Goal: Task Accomplishment & Management: Manage account settings

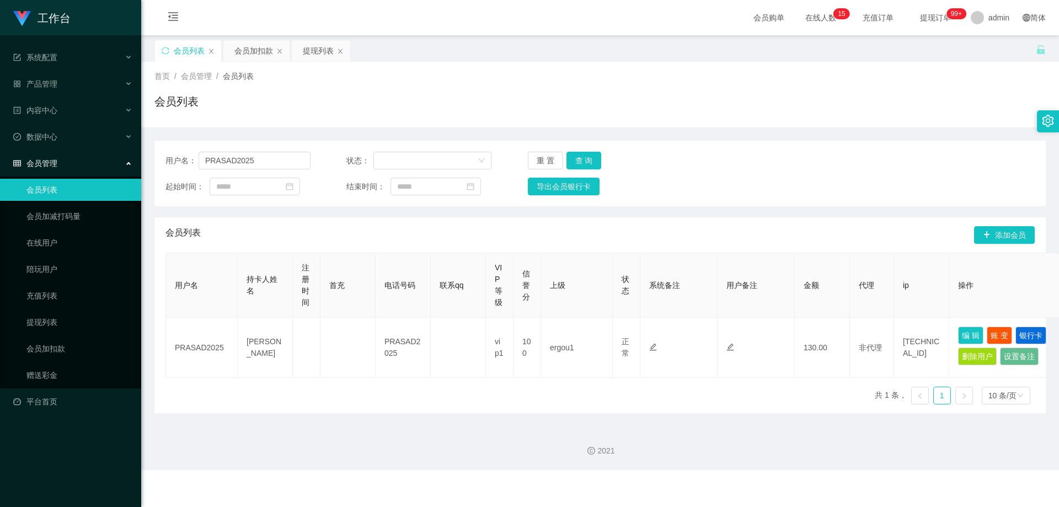
click at [129, 171] on section "工作台 系统配置 产品管理 内容中心 数据中心 会员管理 会员列表 会员加减打码量 在线用户 陪玩用户 充值列表 提现列表 会员加扣款 赠送彩金 平台首页 保…" at bounding box center [529, 235] width 1059 height 470
type input "515559037001"
drag, startPoint x: 575, startPoint y: 154, endPoint x: 581, endPoint y: 158, distance: 7.2
click at [575, 154] on button "查 询" at bounding box center [584, 161] width 35 height 18
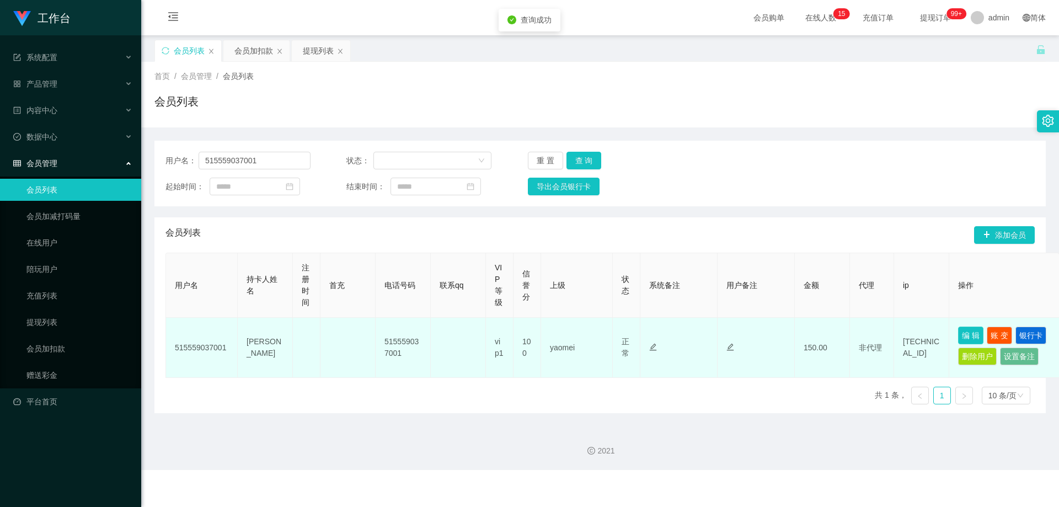
click at [964, 334] on button "编 辑" at bounding box center [970, 336] width 25 height 18
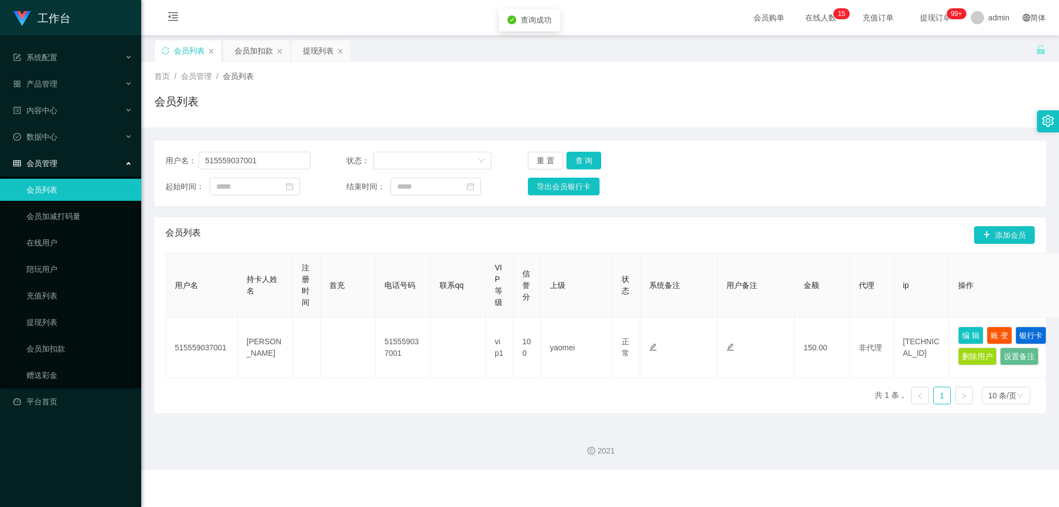
type input "515559037001"
type input "[PERSON_NAME]"
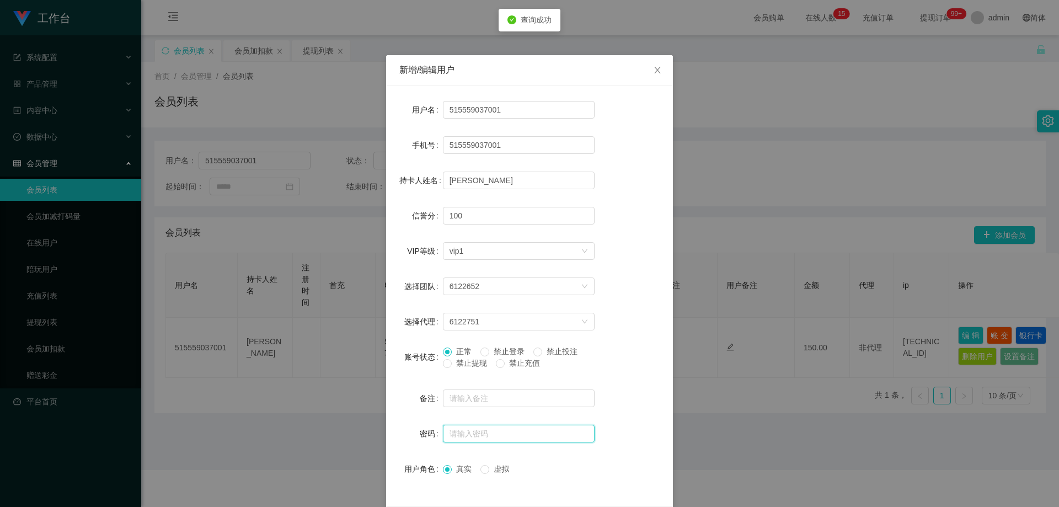
click at [473, 438] on input "text" at bounding box center [519, 434] width 152 height 18
click at [474, 437] on input "text" at bounding box center [519, 434] width 152 height 18
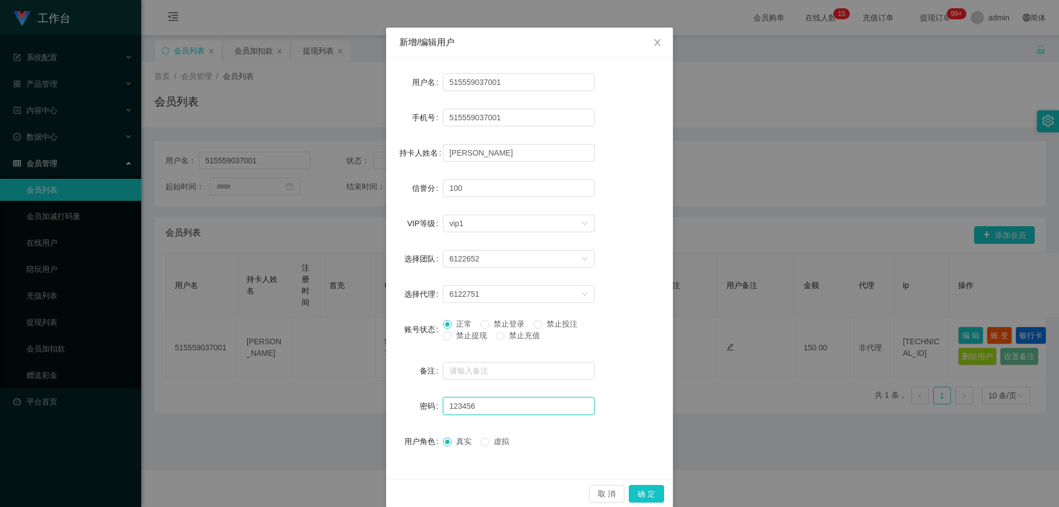
scroll to position [42, 0]
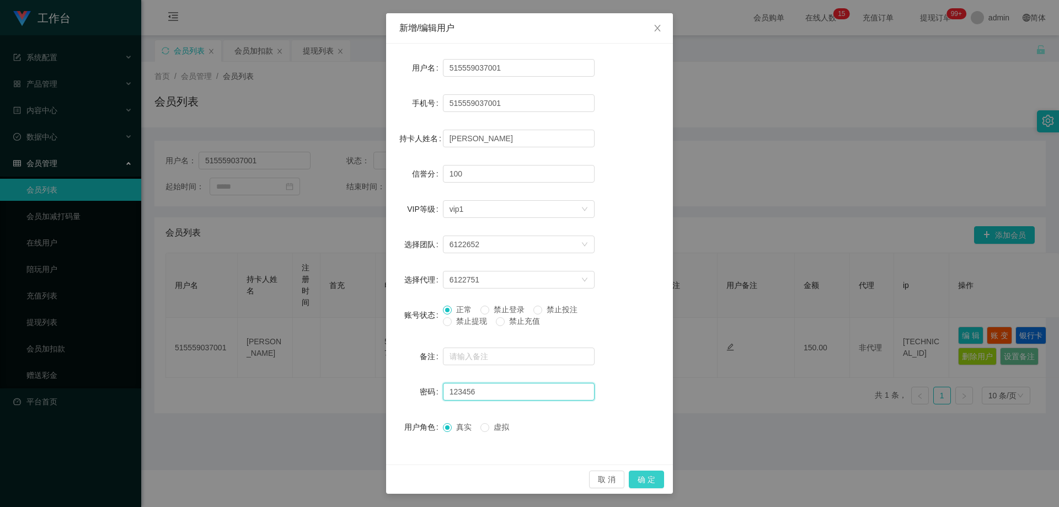
type input "123456"
click at [638, 478] on button "确 定" at bounding box center [646, 480] width 35 height 18
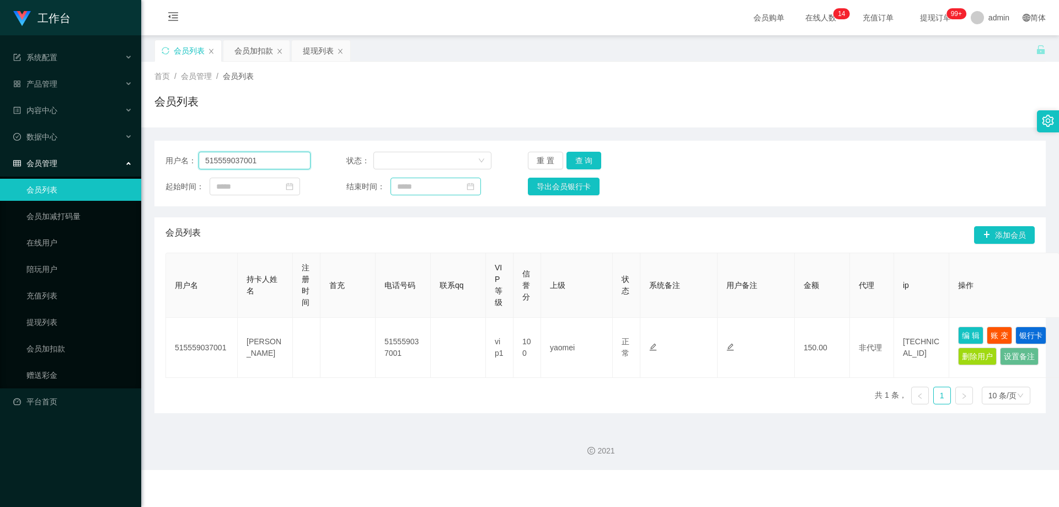
drag, startPoint x: 281, startPoint y: 158, endPoint x: 410, endPoint y: 188, distance: 131.9
click at [99, 165] on section "工作台 系统配置 产品管理 内容中心 数据中心 会员管理 会员列表 会员加减打码量 在线用户 陪玩用户 充值列表 提现列表 会员加扣款 赠送彩金 平台首页 保…" at bounding box center [529, 235] width 1059 height 470
paste input "Lin1206"
type input "Lin1206"
drag, startPoint x: 574, startPoint y: 161, endPoint x: 679, endPoint y: 218, distance: 120.0
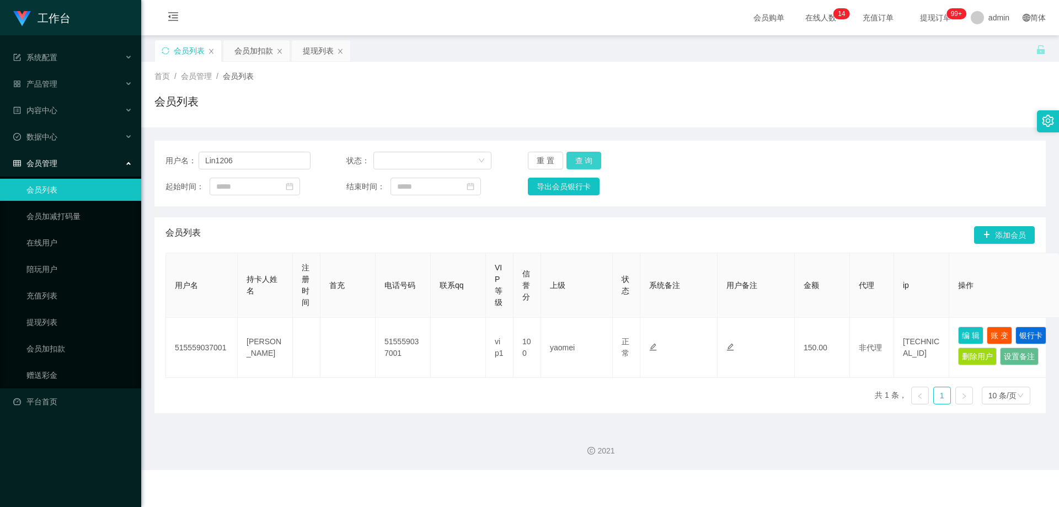
click at [574, 161] on button "查 询" at bounding box center [584, 161] width 35 height 18
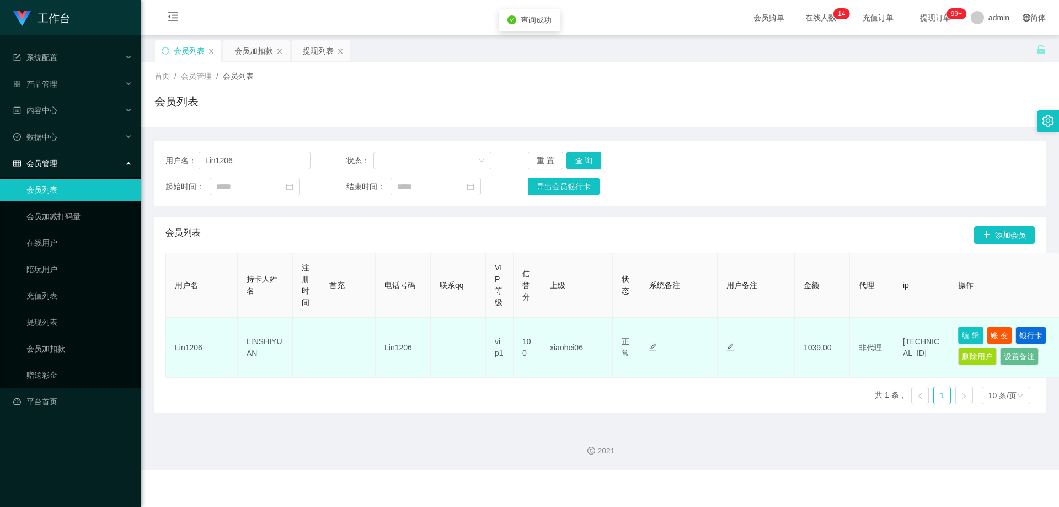
click at [971, 336] on button "编 辑" at bounding box center [970, 336] width 25 height 18
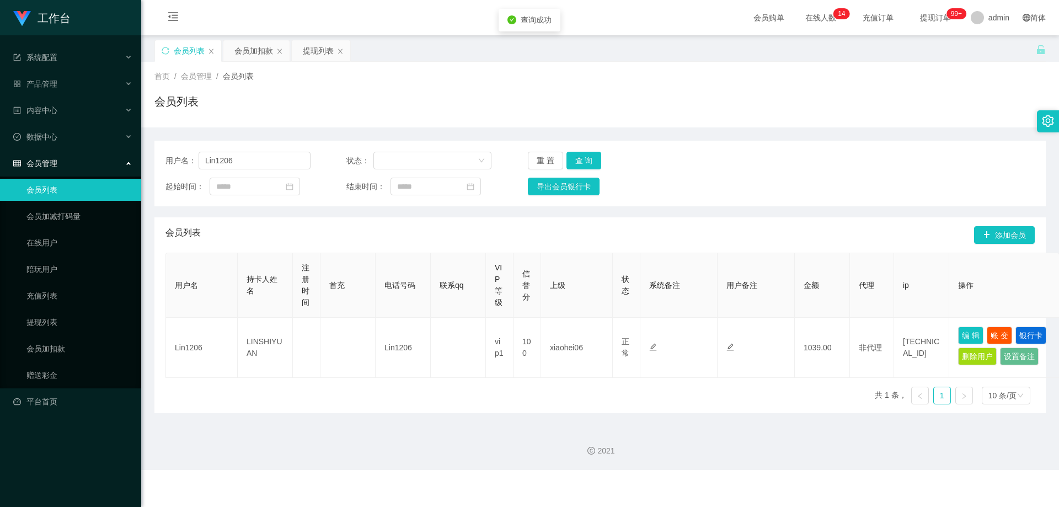
type input "Lin1206"
type input "LINSHIYUAN"
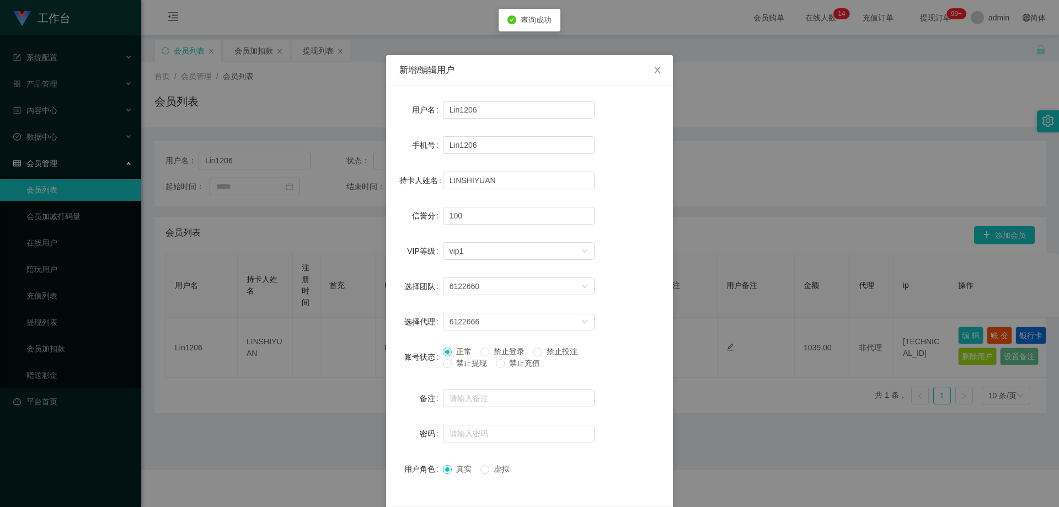
click at [469, 366] on span "禁止提现" at bounding box center [472, 363] width 40 height 9
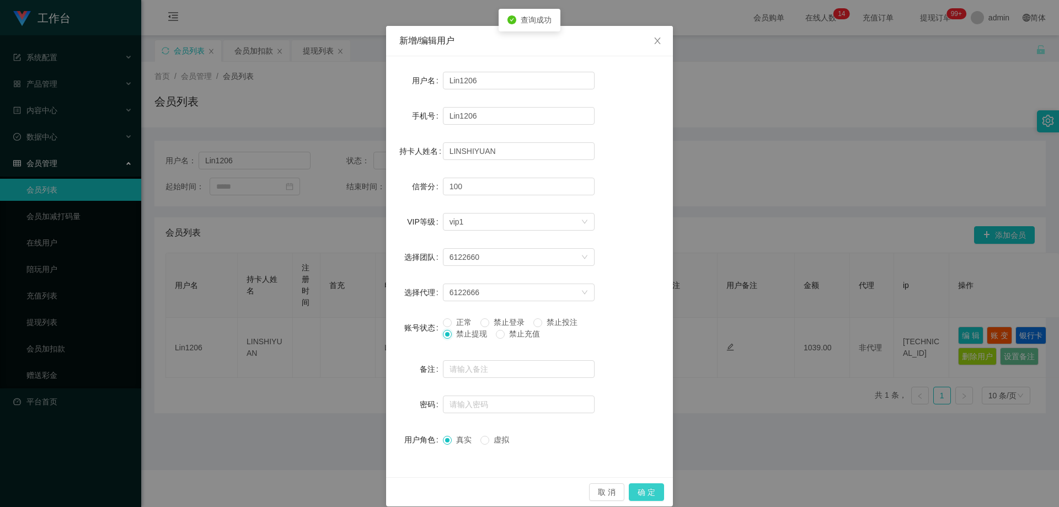
scroll to position [42, 0]
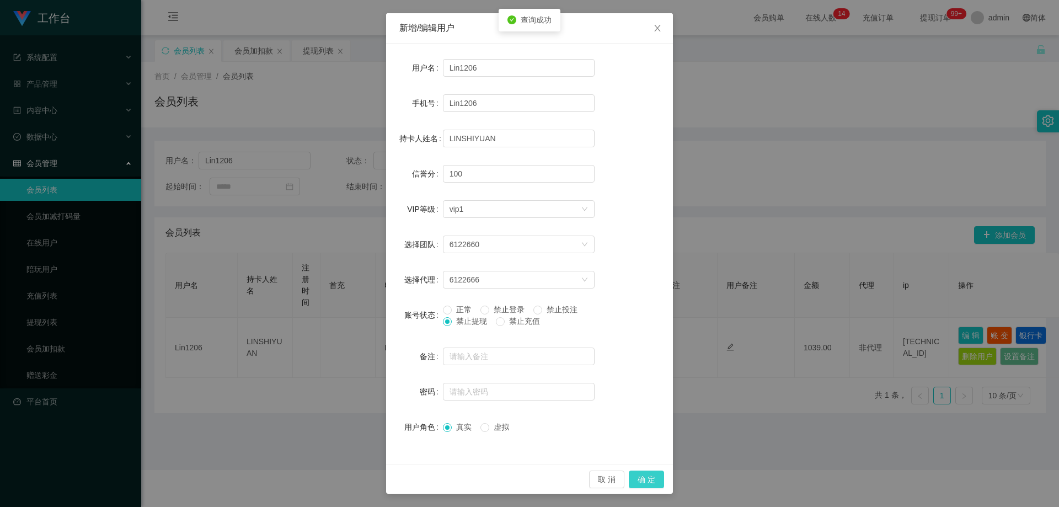
click at [636, 480] on button "确 定" at bounding box center [646, 480] width 35 height 18
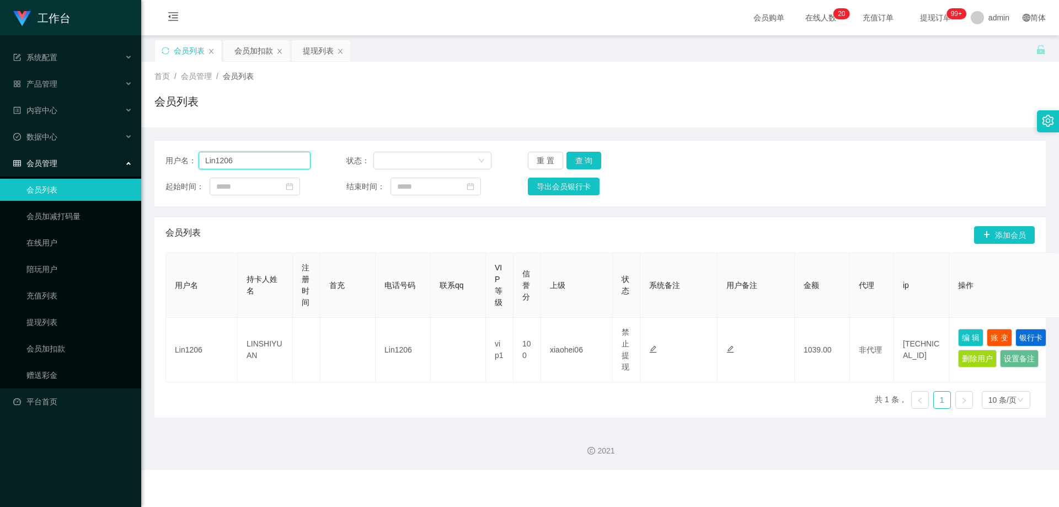
drag, startPoint x: 273, startPoint y: 159, endPoint x: 86, endPoint y: 159, distance: 186.5
click at [86, 159] on section "工作台 系统配置 产品管理 内容中心 数据中心 会员管理 会员列表 会员加减打码量 在线用户 陪玩用户 充值列表 提现列表 会员加扣款 赠送彩金 平台首页 保…" at bounding box center [529, 235] width 1059 height 470
paste input "ss5550"
type input "Lss5550"
drag, startPoint x: 571, startPoint y: 156, endPoint x: 684, endPoint y: 207, distance: 124.2
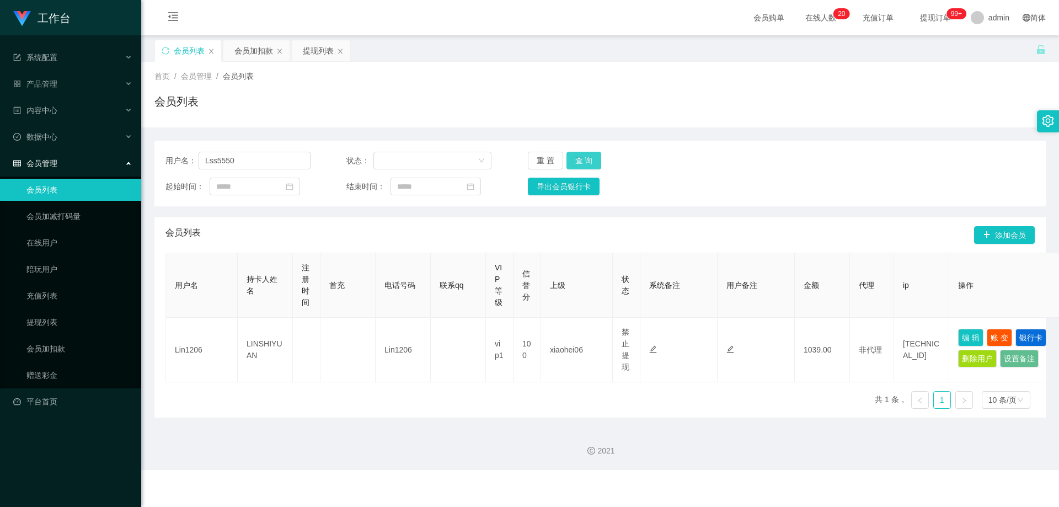
click at [573, 157] on button "查 询" at bounding box center [584, 161] width 35 height 18
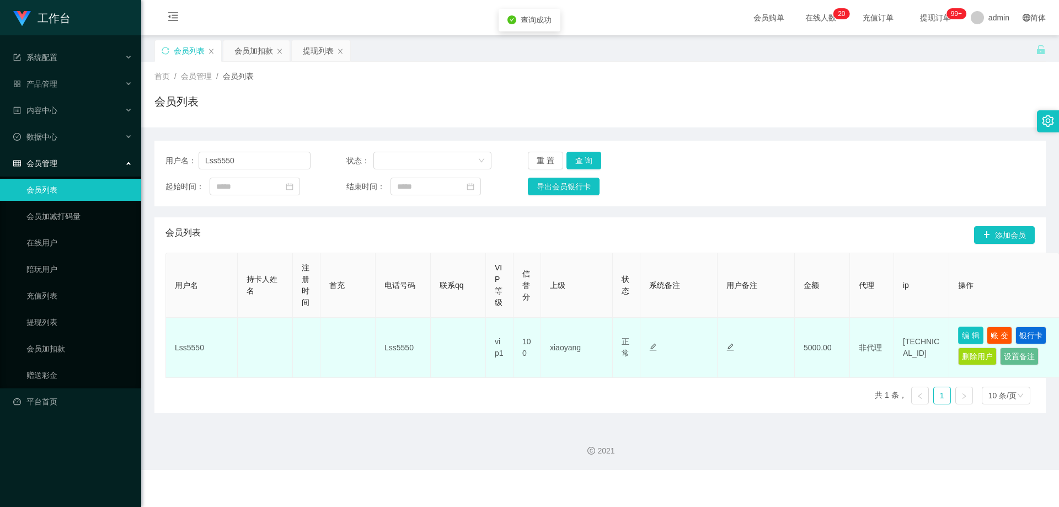
click at [962, 333] on button "编 辑" at bounding box center [970, 336] width 25 height 18
type input "Lss5550"
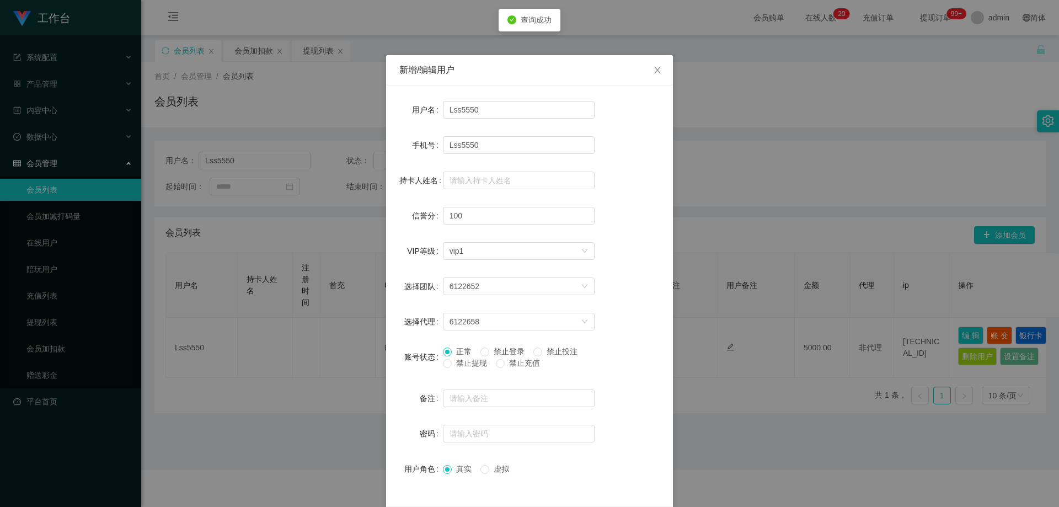
click at [472, 361] on span "禁止提现" at bounding box center [472, 363] width 40 height 9
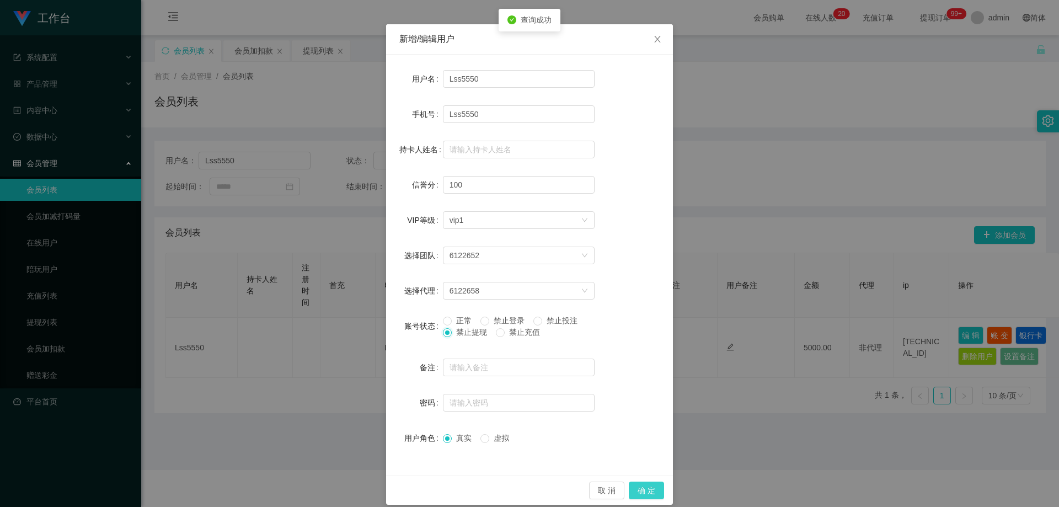
scroll to position [42, 0]
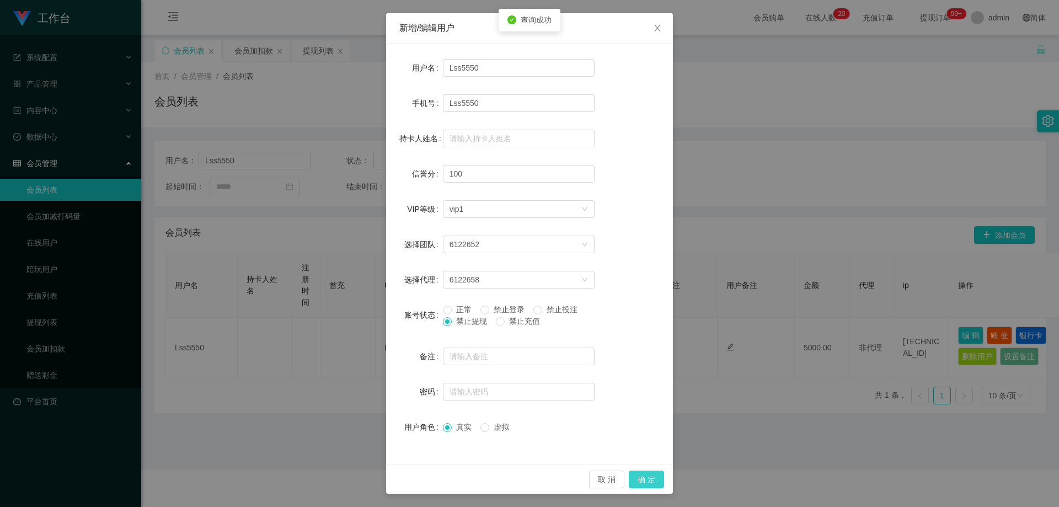
click at [632, 475] on button "确 定" at bounding box center [646, 480] width 35 height 18
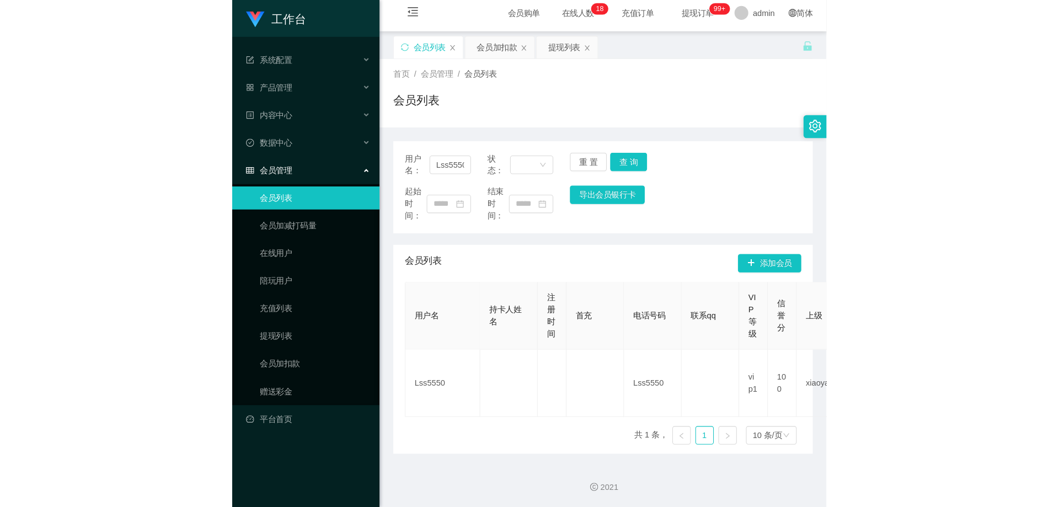
scroll to position [0, 0]
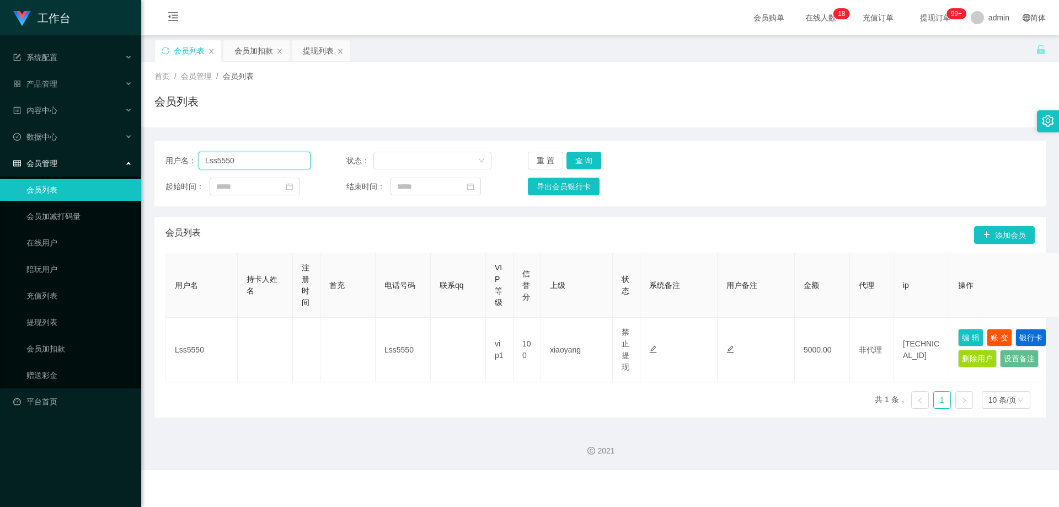
drag, startPoint x: 115, startPoint y: 158, endPoint x: 306, endPoint y: 178, distance: 192.5
click at [114, 159] on section "工作台 系统配置 产品管理 内容中心 数据中心 会员管理 会员列表 会员加减打码量 在线用户 陪玩用户 充值列表 提现列表 会员加扣款 赠送彩金 平台首页 保…" at bounding box center [529, 235] width 1059 height 470
paste input "Aaronloh"
type input "Aaronloh"
click at [590, 159] on button "查 询" at bounding box center [584, 161] width 35 height 18
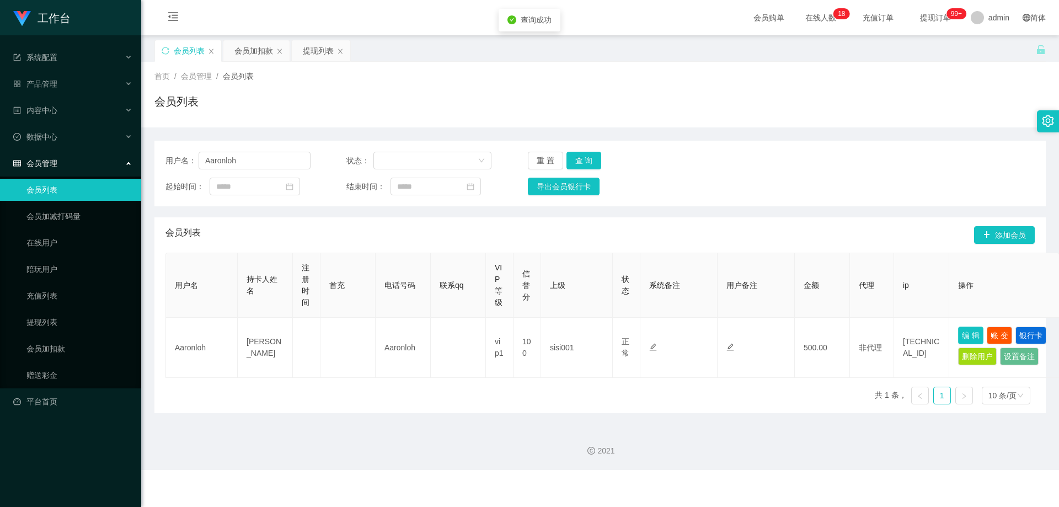
click at [965, 334] on button "编 辑" at bounding box center [970, 336] width 25 height 18
type input "Aaronloh"
type input "[PERSON_NAME]"
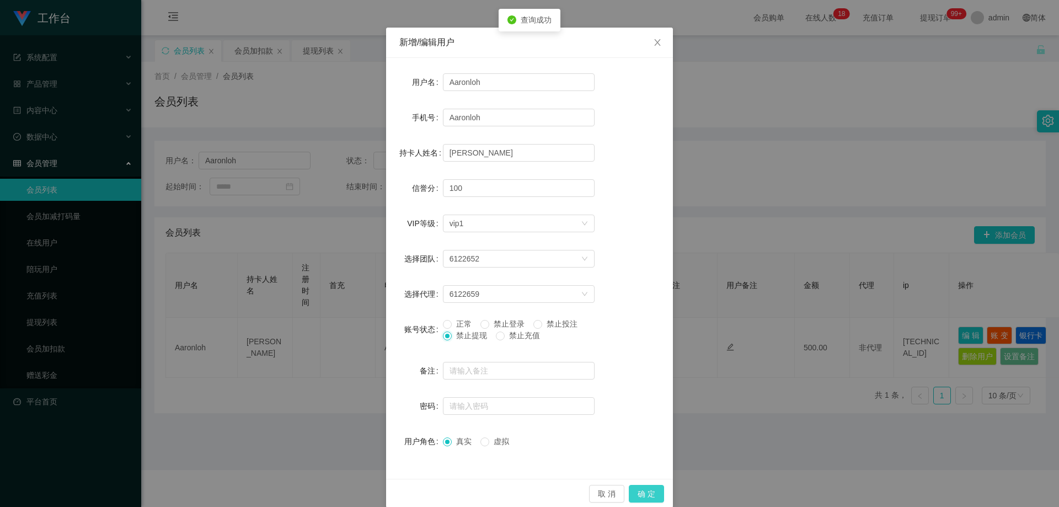
scroll to position [42, 0]
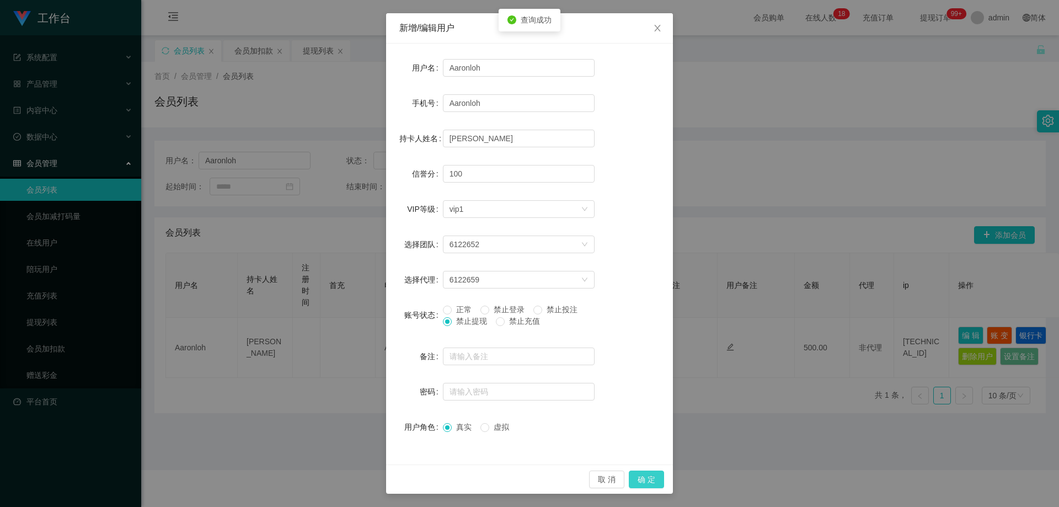
click at [647, 476] on button "确 定" at bounding box center [646, 480] width 35 height 18
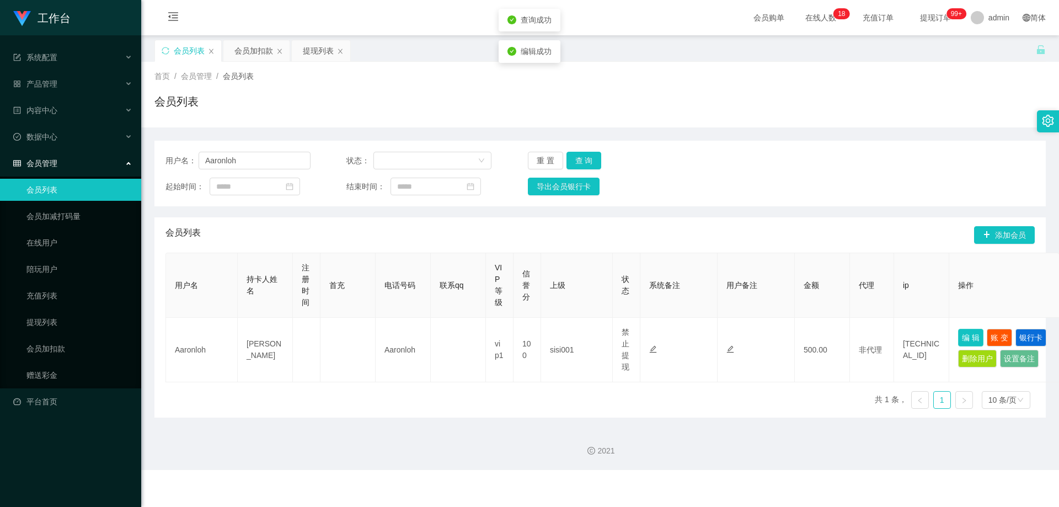
scroll to position [0, 0]
drag, startPoint x: 83, startPoint y: 162, endPoint x: 70, endPoint y: 163, distance: 13.8
click at [70, 163] on section "工作台 系统配置 产品管理 内容中心 数据中心 会员管理 会员列表 会员加减打码量 在线用户 陪玩用户 充值列表 提现列表 会员加扣款 赠送彩金 平台首页 保…" at bounding box center [529, 235] width 1059 height 470
paste input "932555365"
type input "932555365"
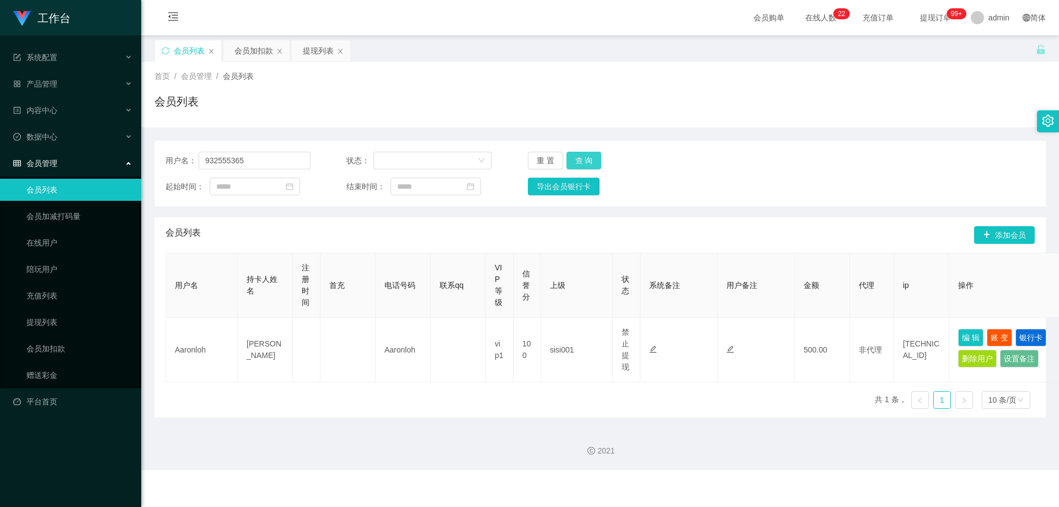
drag, startPoint x: 585, startPoint y: 160, endPoint x: 624, endPoint y: 179, distance: 42.9
click at [589, 161] on button "查 询" at bounding box center [584, 161] width 35 height 18
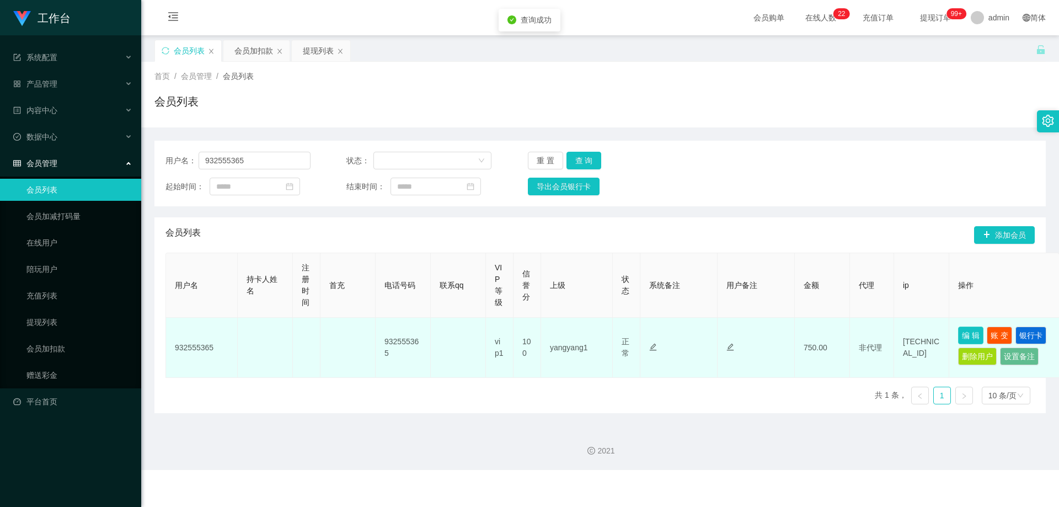
click at [966, 334] on button "编 辑" at bounding box center [970, 336] width 25 height 18
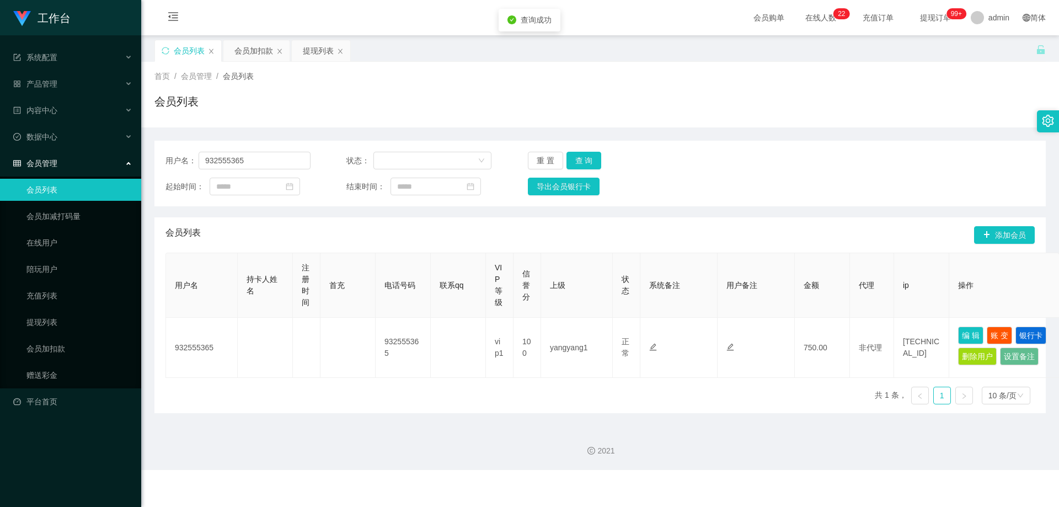
type input "932555365"
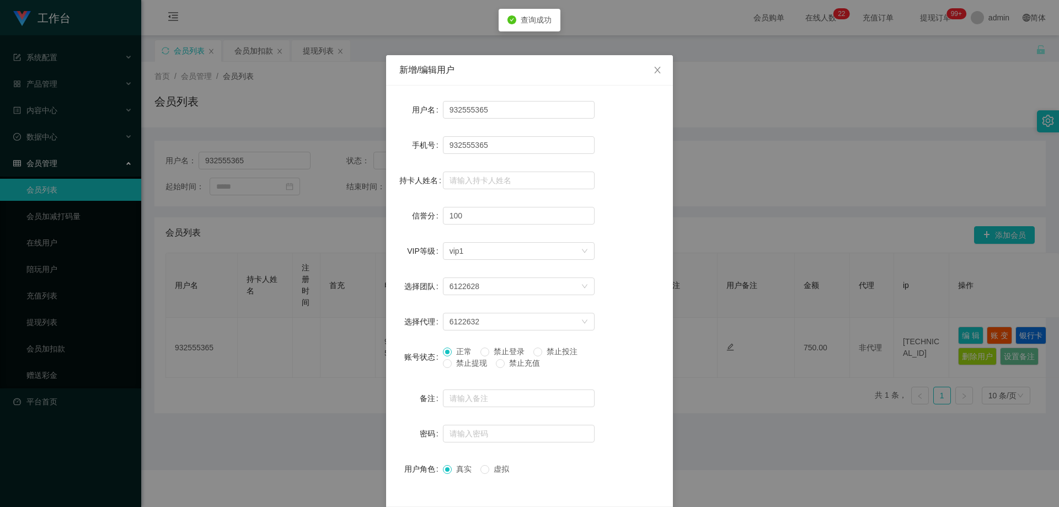
click at [464, 366] on span "禁止提现" at bounding box center [472, 363] width 40 height 9
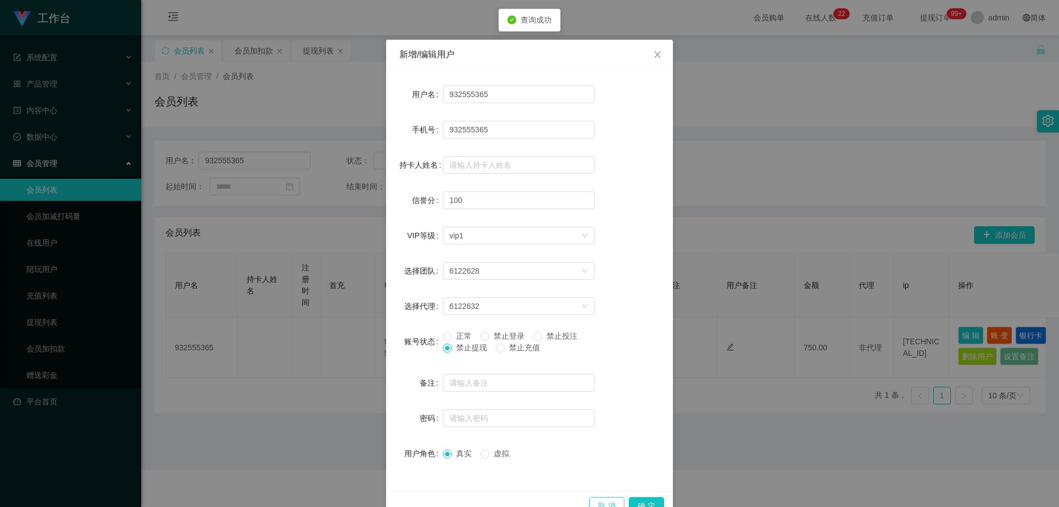
scroll to position [42, 0]
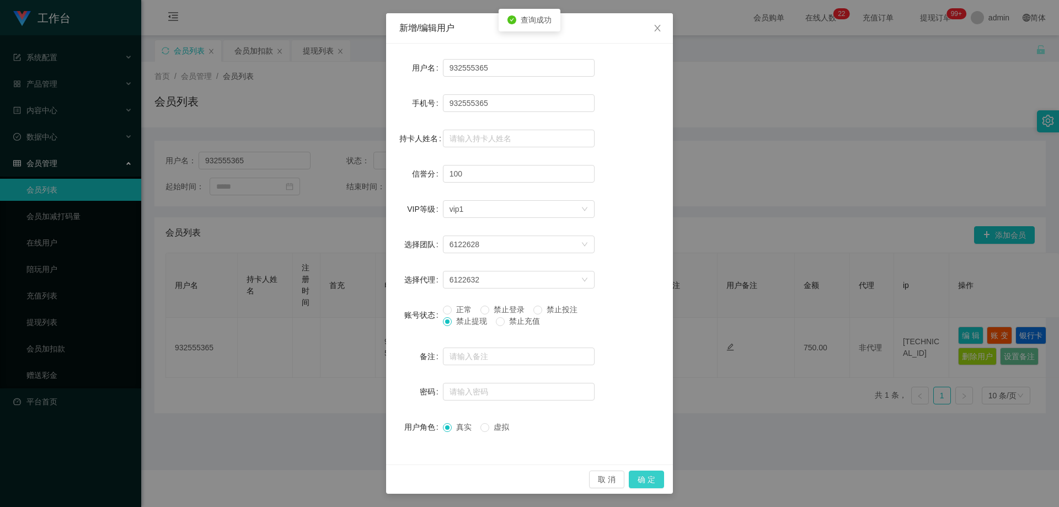
click at [638, 477] on button "确 定" at bounding box center [646, 480] width 35 height 18
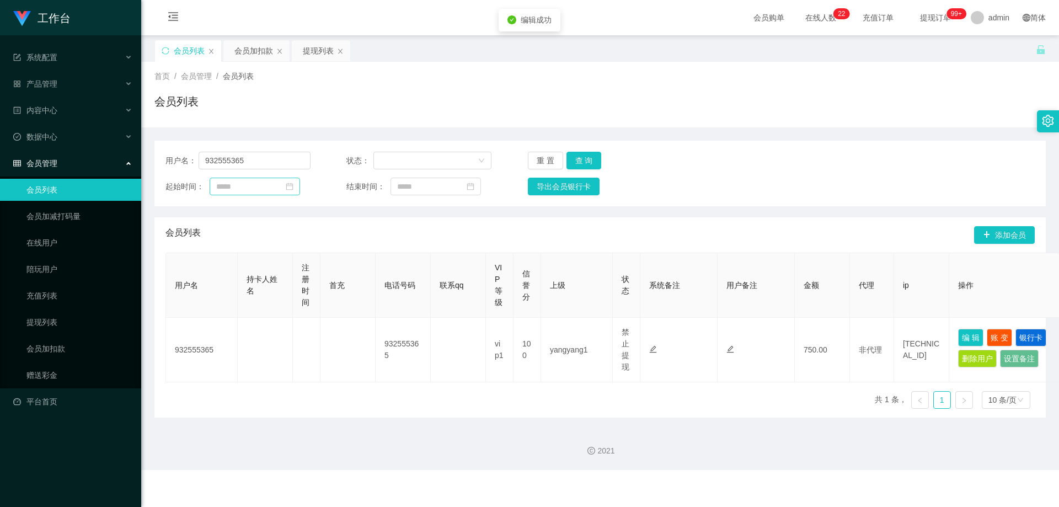
drag, startPoint x: 574, startPoint y: 234, endPoint x: 286, endPoint y: 178, distance: 293.3
click at [563, 231] on div "会员列表 添加会员" at bounding box center [599, 234] width 869 height 35
drag, startPoint x: 264, startPoint y: 159, endPoint x: 140, endPoint y: 163, distance: 124.2
click at [110, 163] on section "工作台 系统配置 产品管理 内容中心 数据中心 会员管理 会员列表 会员加减打码量 在线用户 陪玩用户 充值列表 提现列表 会员加扣款 赠送彩金 平台首页 保…" at bounding box center [529, 235] width 1059 height 470
paste input "wisewinner202"
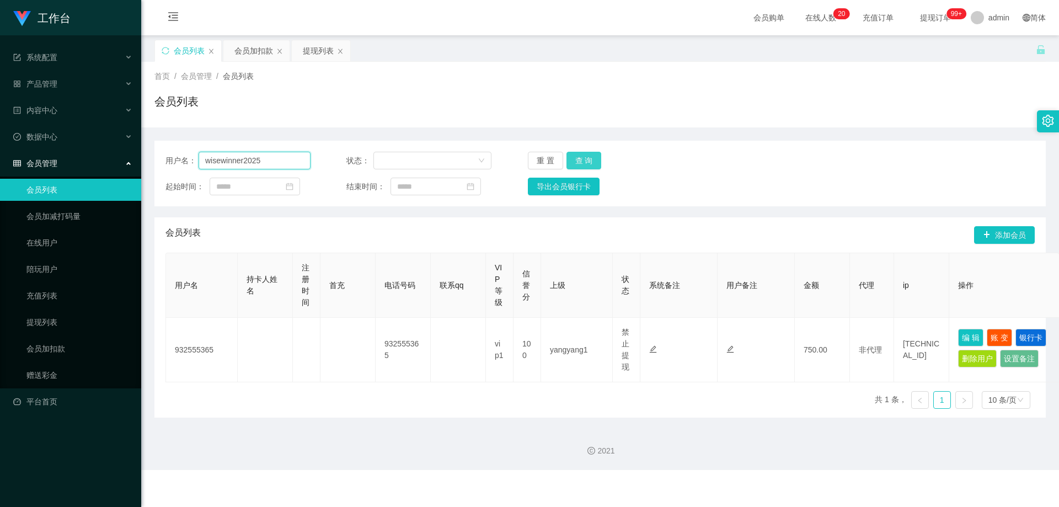
type input "wisewinner2025"
click at [588, 152] on button "查 询" at bounding box center [584, 161] width 35 height 18
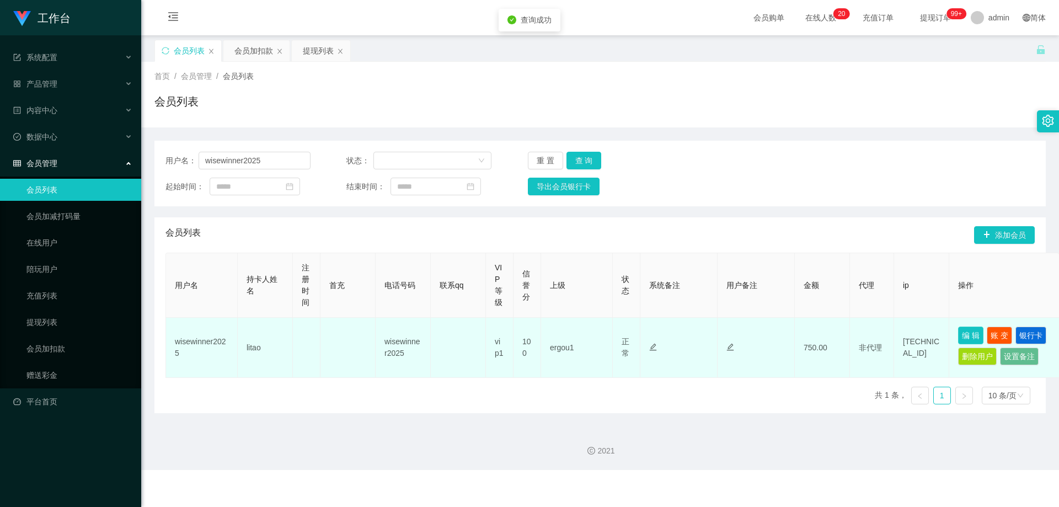
click at [965, 334] on button "编 辑" at bounding box center [970, 336] width 25 height 18
type input "wisewinner2025"
type input "litao"
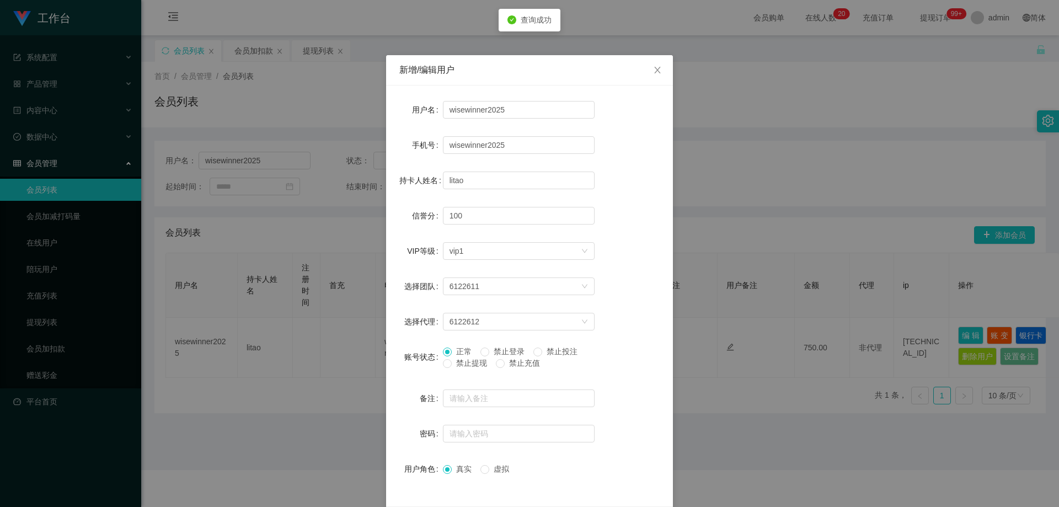
click at [467, 362] on span "禁止提现" at bounding box center [472, 363] width 40 height 9
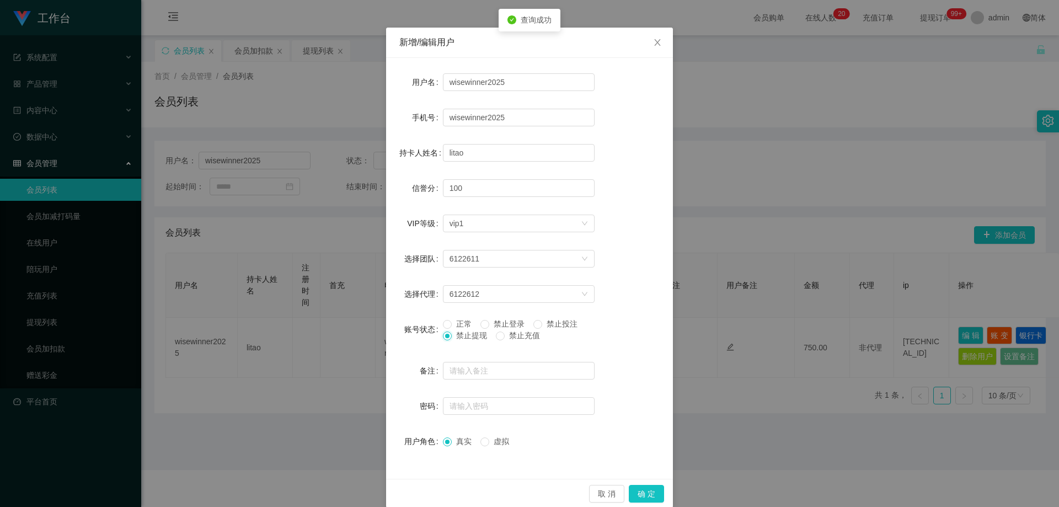
scroll to position [42, 0]
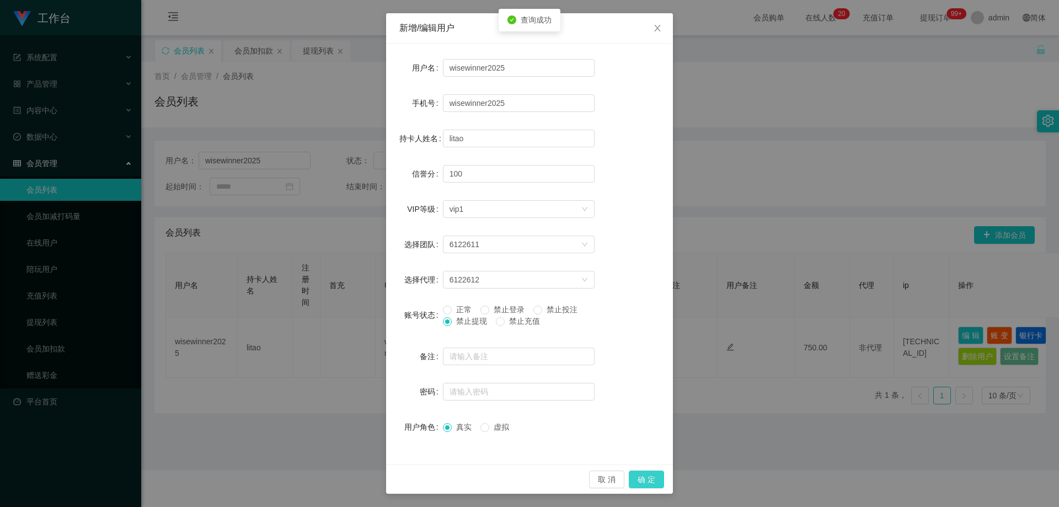
click at [653, 482] on button "确 定" at bounding box center [646, 480] width 35 height 18
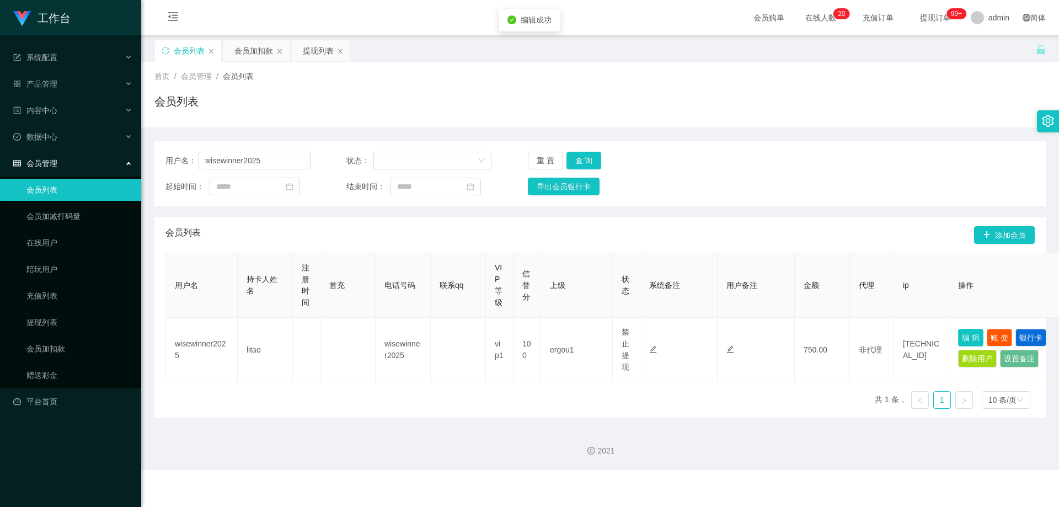
scroll to position [0, 0]
drag, startPoint x: 277, startPoint y: 168, endPoint x: 483, endPoint y: 189, distance: 206.8
click at [89, 180] on section "工作台 系统配置 产品管理 内容中心 数据中心 会员管理 会员列表 会员加减打码量 在线用户 陪玩用户 充值列表 提现列表 会员加扣款 赠送彩金 平台首页 保…" at bounding box center [529, 235] width 1059 height 470
paste input "81285503"
type input "81285503"
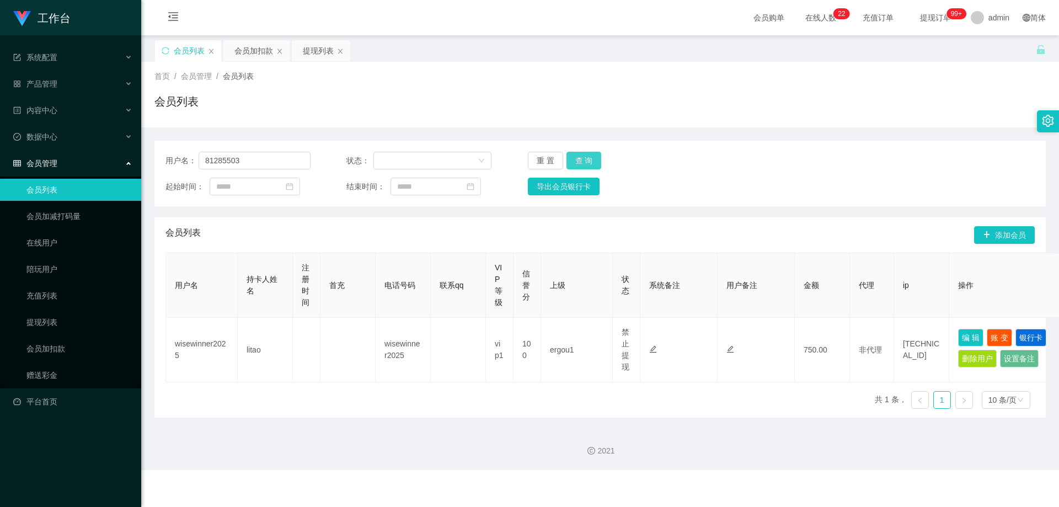
drag, startPoint x: 592, startPoint y: 161, endPoint x: 697, endPoint y: 229, distance: 124.7
click at [592, 161] on button "查 询" at bounding box center [584, 161] width 35 height 18
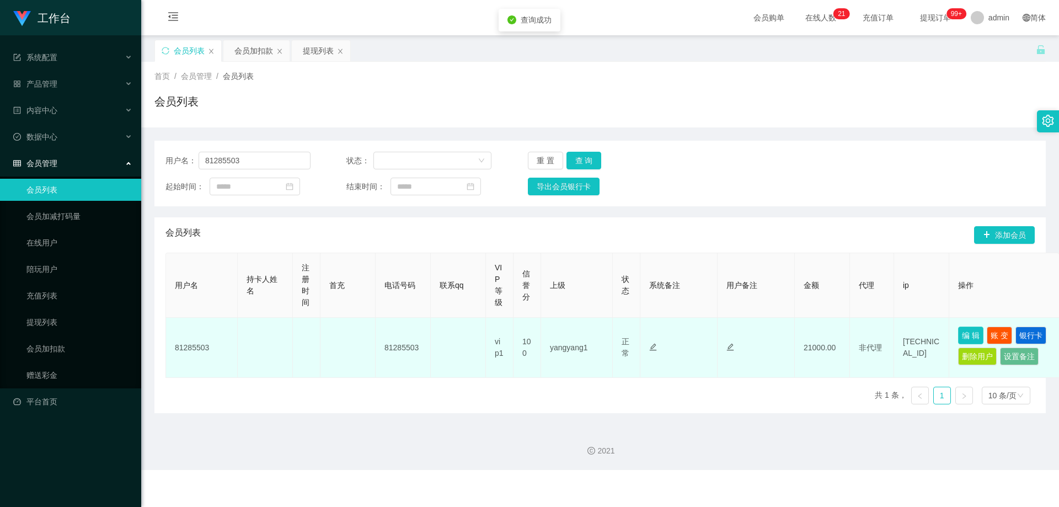
click at [968, 335] on button "编 辑" at bounding box center [970, 336] width 25 height 18
type input "81285503"
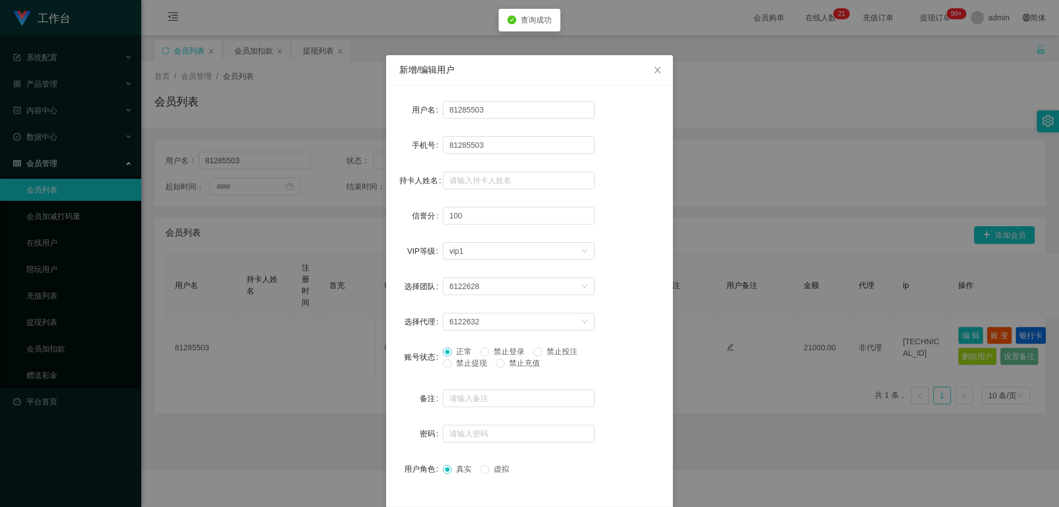
drag, startPoint x: 457, startPoint y: 364, endPoint x: 537, endPoint y: 383, distance: 81.8
click at [460, 364] on span "禁止提现" at bounding box center [472, 363] width 40 height 9
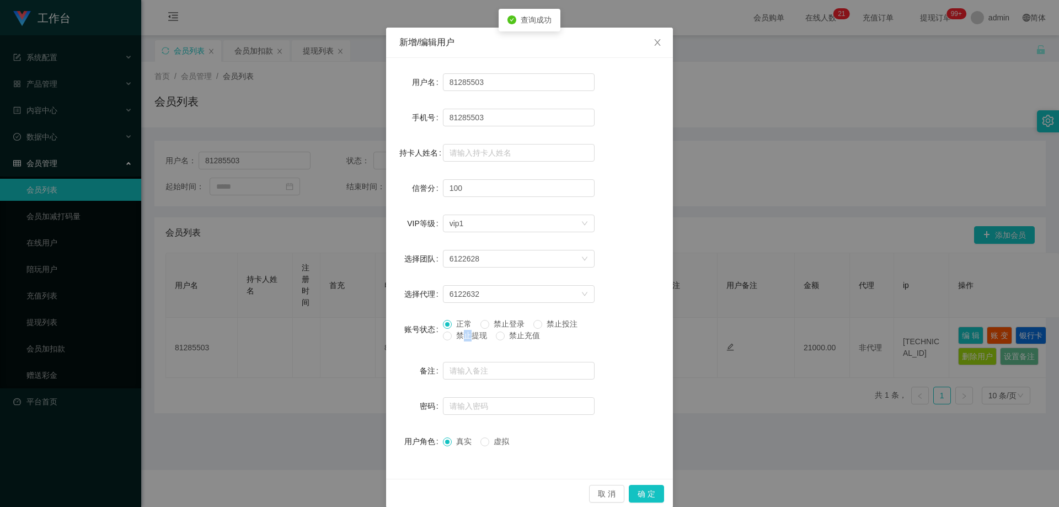
scroll to position [42, 0]
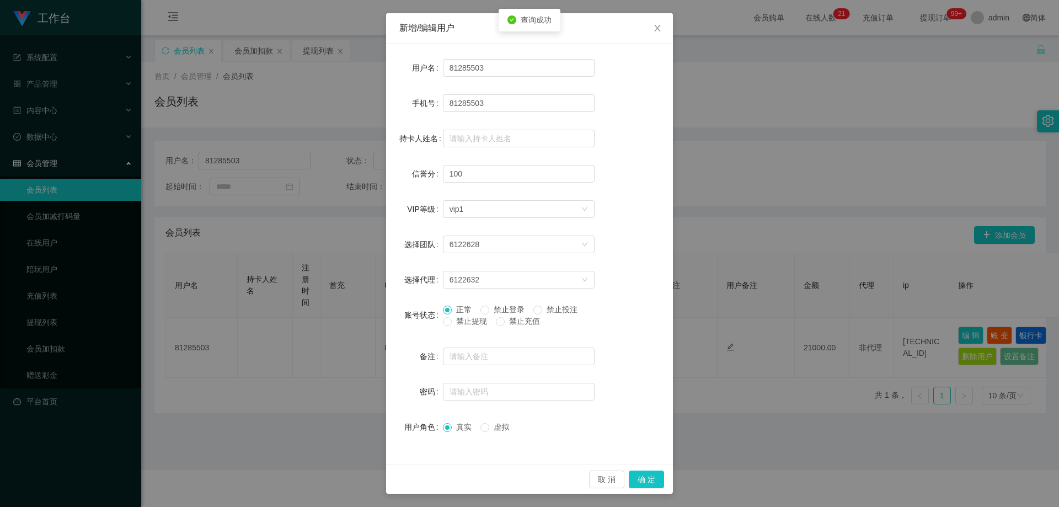
click at [445, 328] on div "正常 禁止登录 禁止投注 禁止提现 禁止充值" at bounding box center [519, 318] width 152 height 28
click at [638, 474] on button "确 定" at bounding box center [646, 480] width 35 height 18
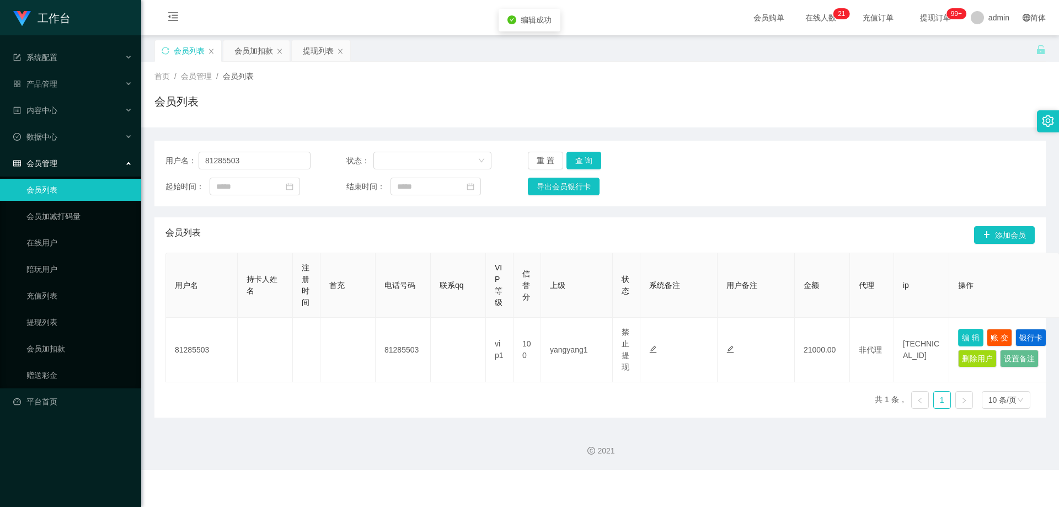
scroll to position [0, 0]
drag, startPoint x: 221, startPoint y: 168, endPoint x: 96, endPoint y: 172, distance: 124.7
click at [96, 172] on section "工作台 系统配置 产品管理 内容中心 数据中心 会员管理 会员列表 会员加减打码量 在线用户 陪玩用户 充值列表 提现列表 会员加扣款 赠送彩金 平台首页 保…" at bounding box center [529, 235] width 1059 height 470
paste input "hugopann"
type input "hugopann"
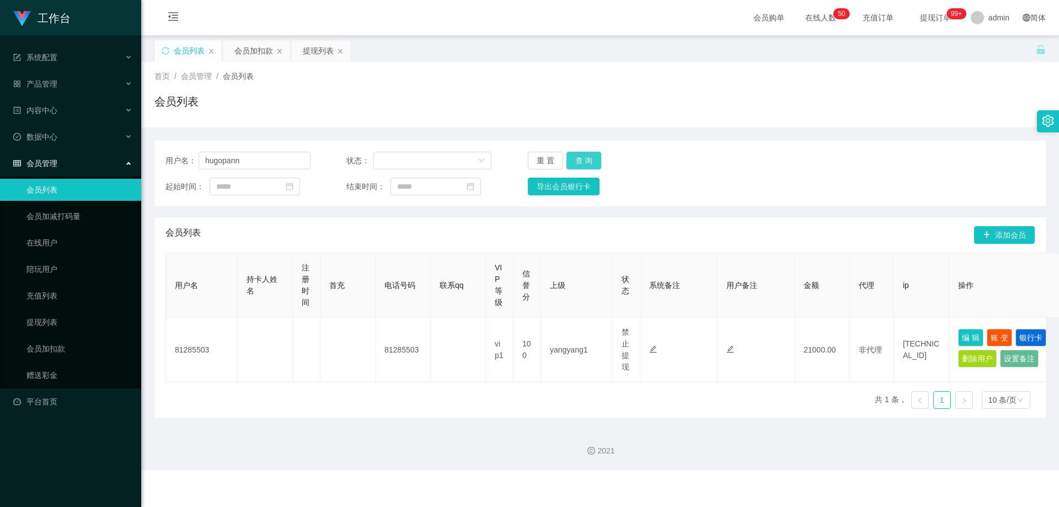
click at [581, 153] on button "查 询" at bounding box center [584, 161] width 35 height 18
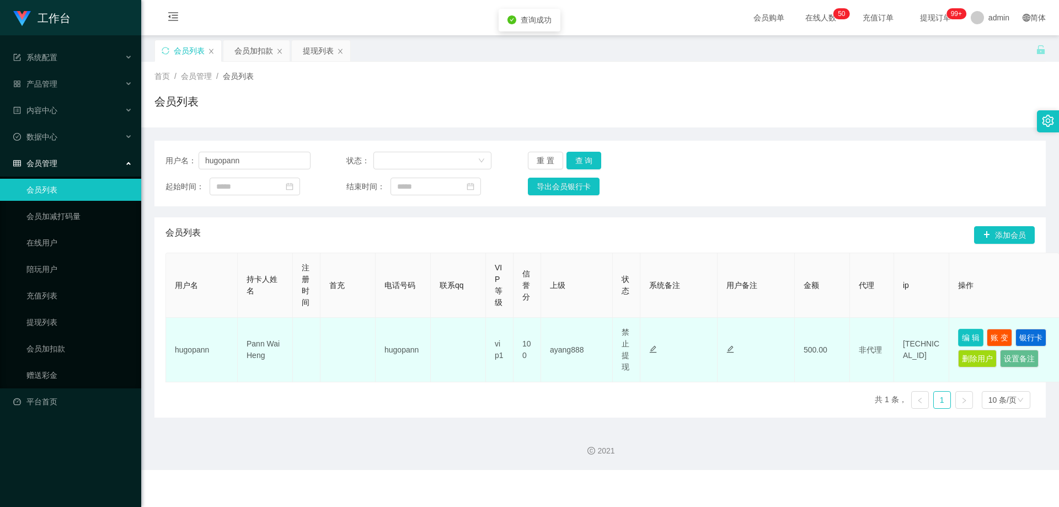
click at [968, 334] on button "编 辑" at bounding box center [970, 338] width 25 height 18
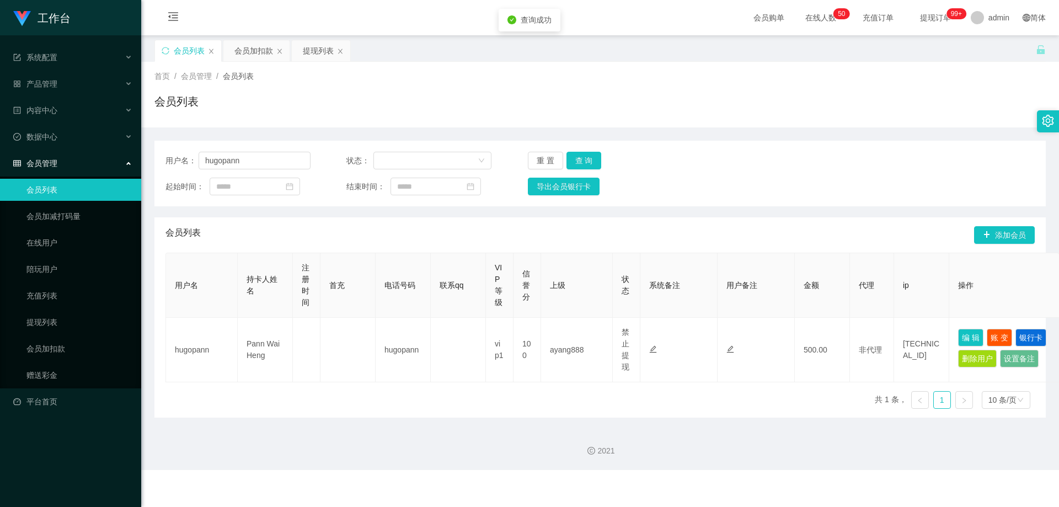
type input "hugopann"
type input "Pann Wai Heng"
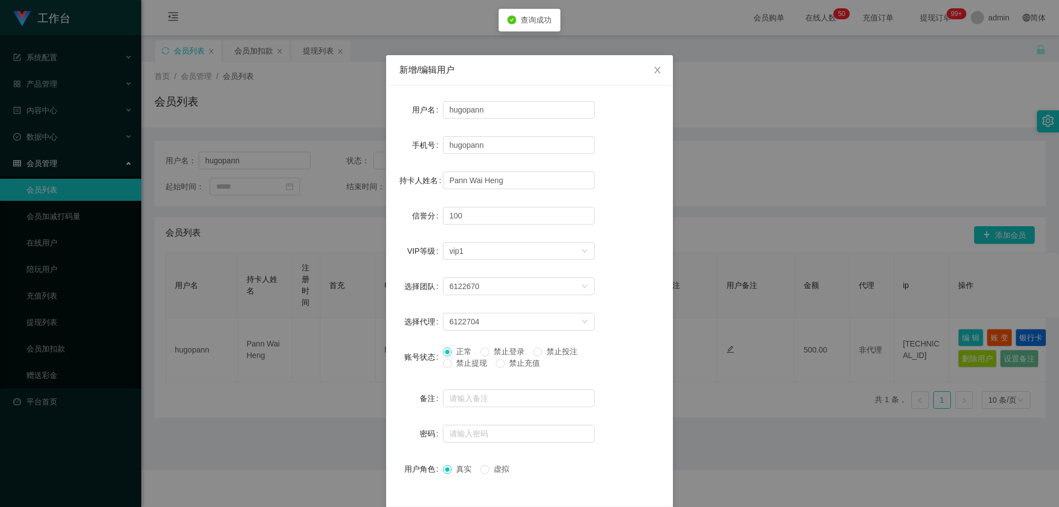
click at [456, 359] on span "禁止提现" at bounding box center [472, 363] width 40 height 9
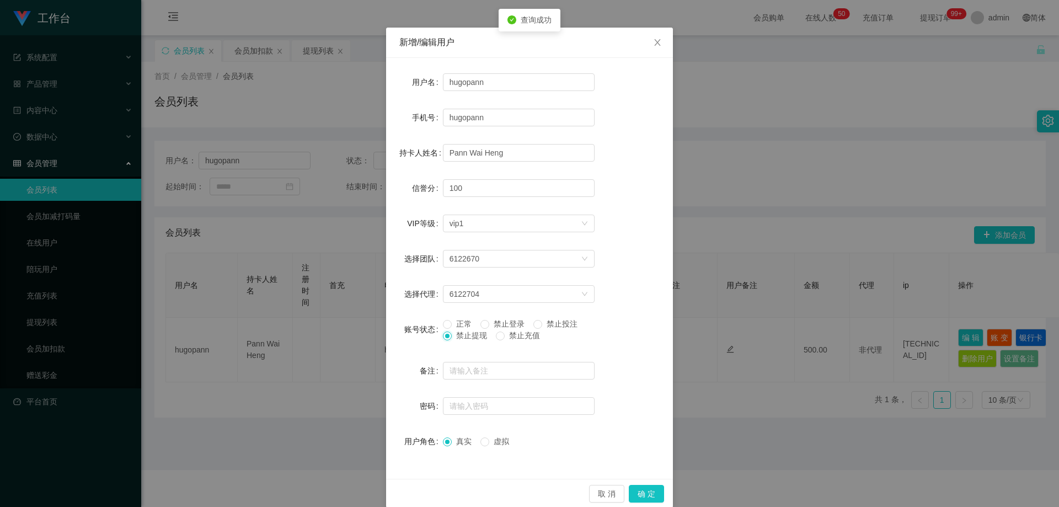
scroll to position [42, 0]
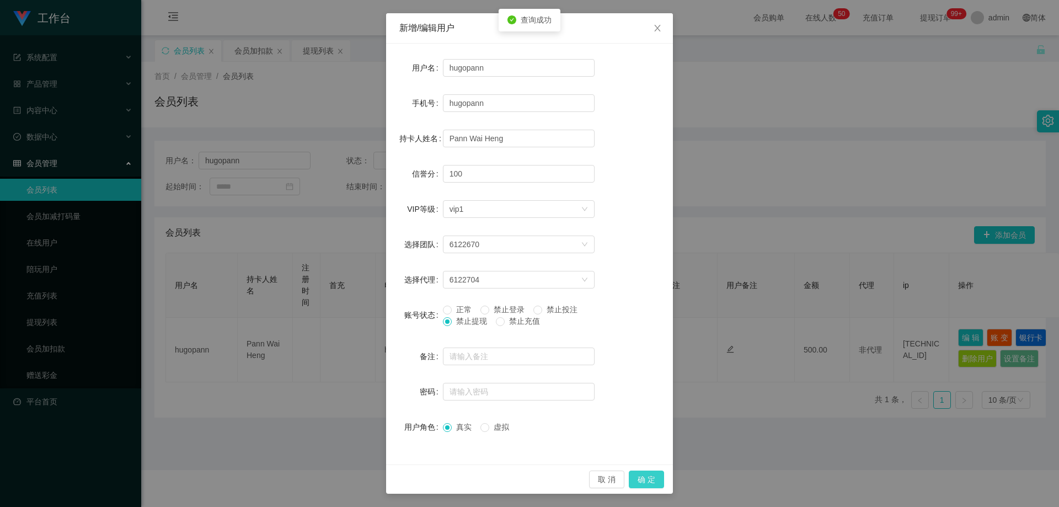
click at [639, 477] on button "确 定" at bounding box center [646, 480] width 35 height 18
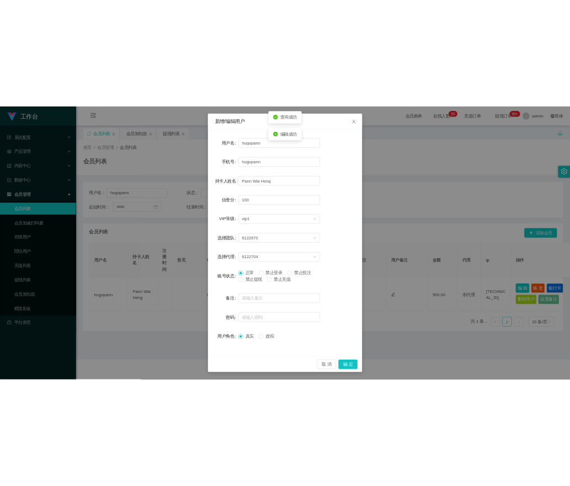
scroll to position [0, 0]
